Goal: Task Accomplishment & Management: Use online tool/utility

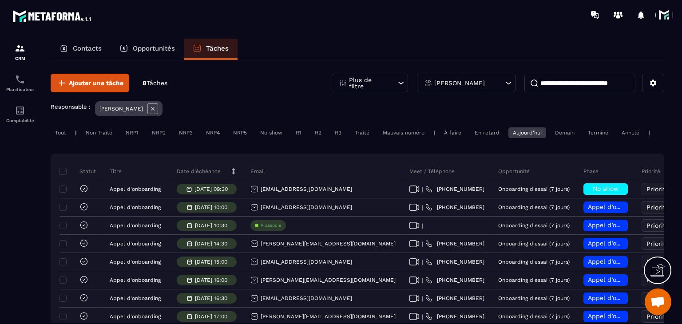
scroll to position [0, 52]
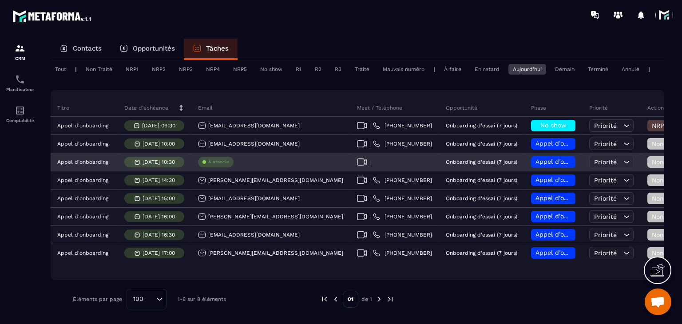
click at [218, 160] on p "À associe" at bounding box center [218, 162] width 21 height 6
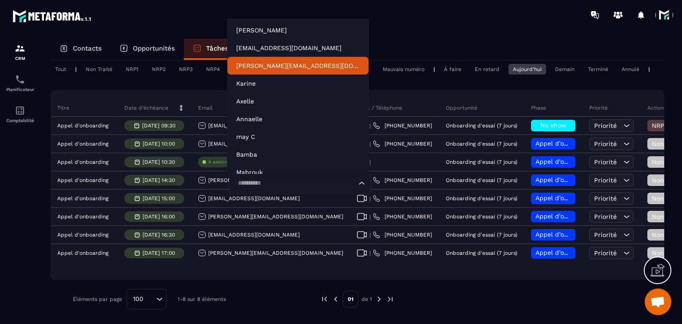
scroll to position [204, 0]
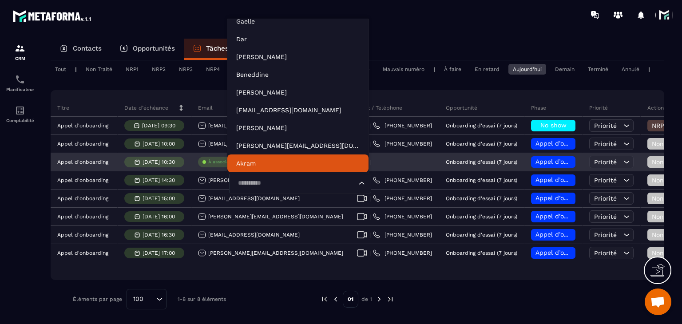
drag, startPoint x: 265, startPoint y: 172, endPoint x: 257, endPoint y: 174, distance: 8.2
click at [257, 174] on body "CRM Planificateur Comptabilité Contacts Opportunités Tâches Ajouter une tâche 8…" at bounding box center [341, 162] width 682 height 324
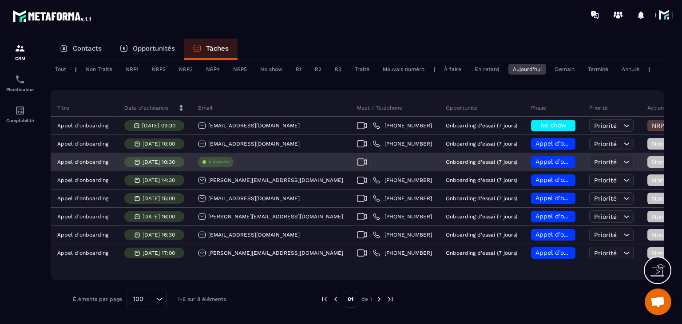
click at [211, 157] on div "À associe" at bounding box center [216, 162] width 36 height 11
click at [214, 160] on p "À associe" at bounding box center [218, 162] width 21 height 6
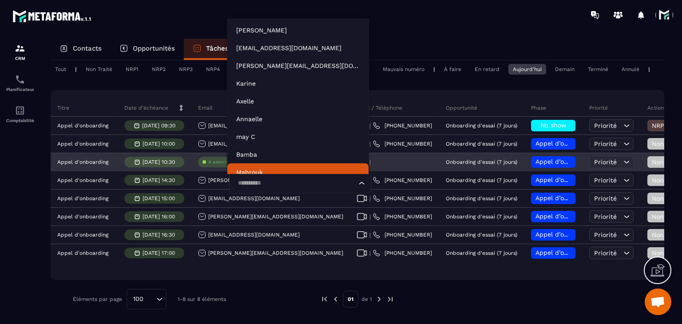
scroll to position [7, 0]
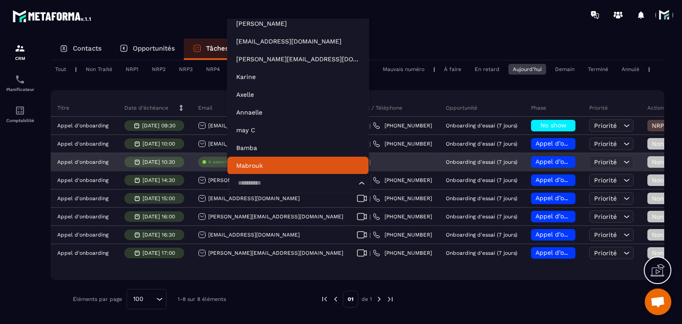
click at [243, 180] on input "Search for option" at bounding box center [296, 183] width 122 height 10
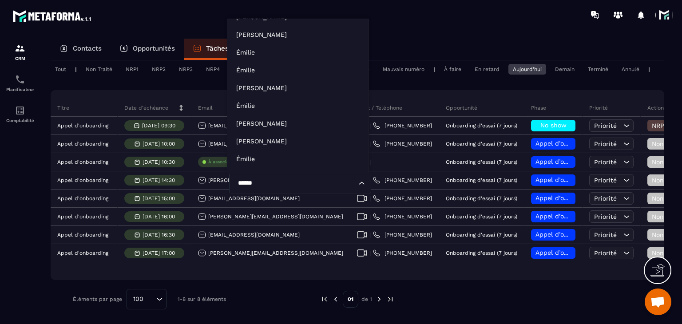
scroll to position [204, 0]
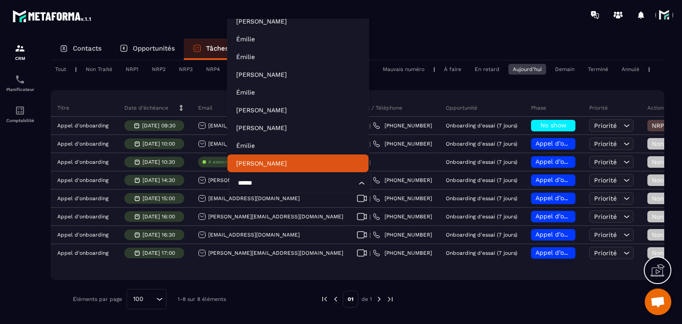
type input "******"
click at [291, 306] on div "Éléments par page 100 Loading... 1-8 sur 8 éléments" at bounding box center [190, 299] width 234 height 20
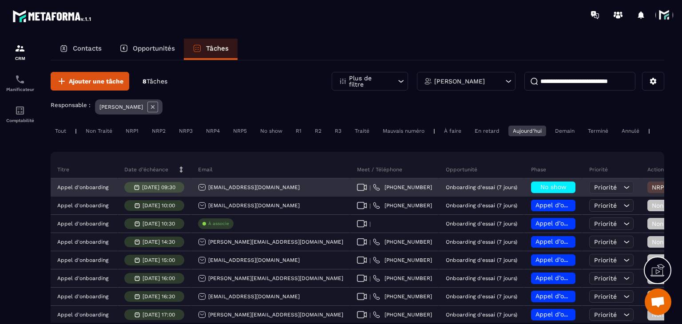
scroll to position [0, 0]
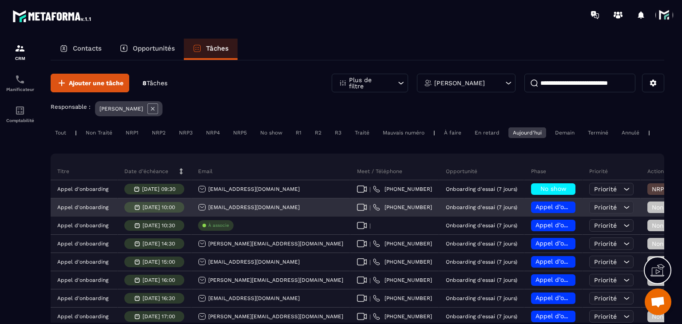
click at [357, 211] on icon at bounding box center [362, 207] width 10 height 7
click at [250, 211] on div "[EMAIL_ADDRESS][DOMAIN_NAME]" at bounding box center [249, 207] width 102 height 8
